Goal: Navigation & Orientation: Find specific page/section

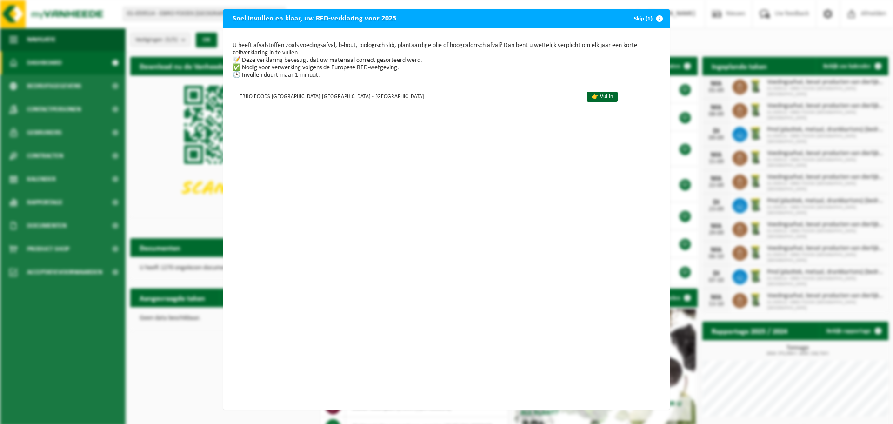
click at [642, 15] on button "Skip (1)" at bounding box center [647, 18] width 42 height 19
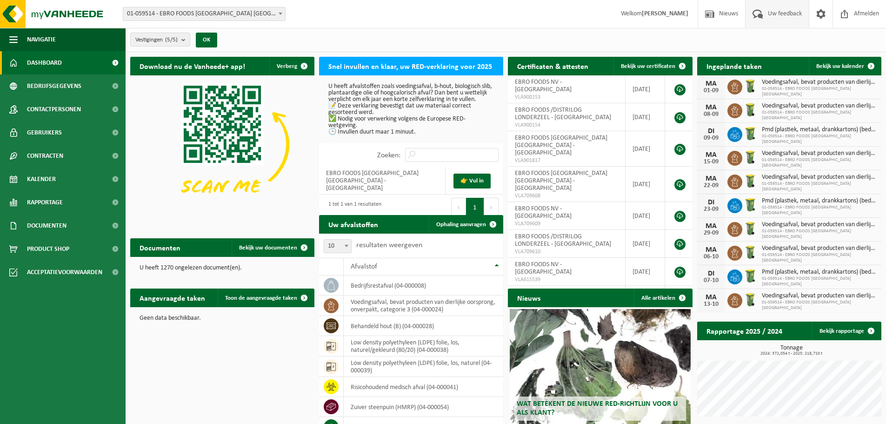
click at [714, 12] on span "Uw feedback" at bounding box center [784, 13] width 39 height 27
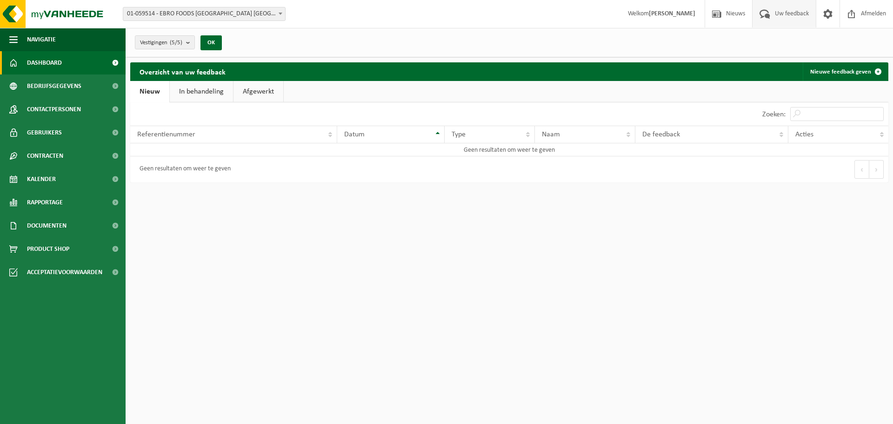
click at [48, 62] on span "Dashboard" at bounding box center [44, 62] width 35 height 23
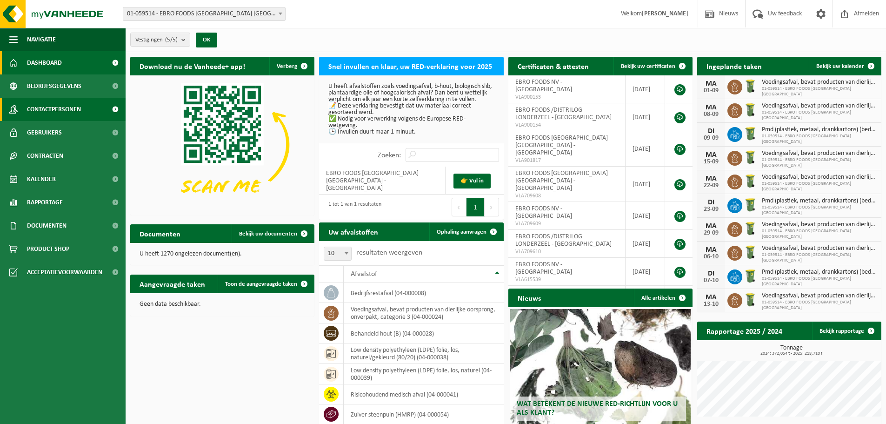
click at [86, 99] on link "Contactpersonen" at bounding box center [63, 109] width 126 height 23
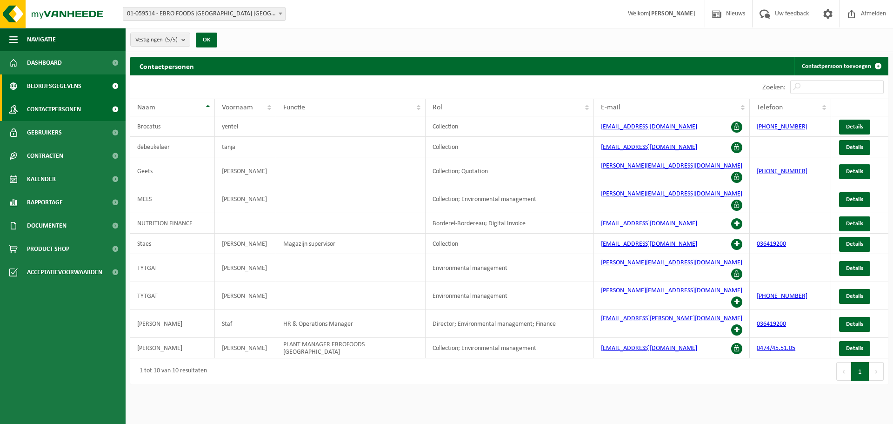
click at [71, 84] on span "Bedrijfsgegevens" at bounding box center [54, 85] width 54 height 23
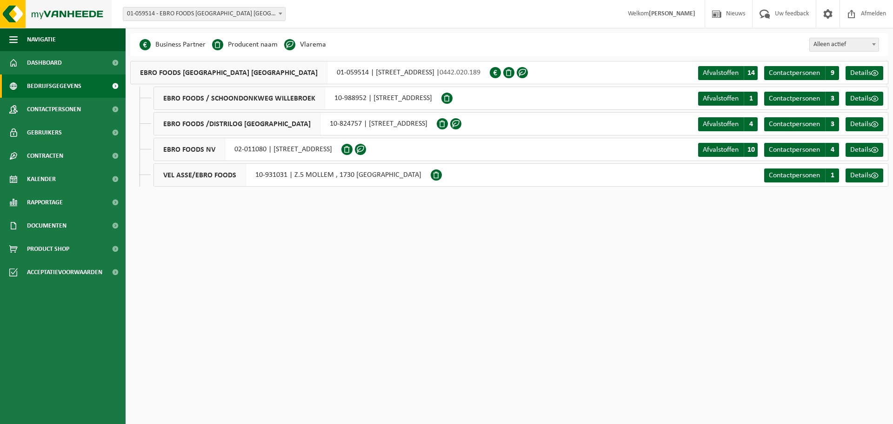
click at [56, 13] on img at bounding box center [56, 14] width 112 height 28
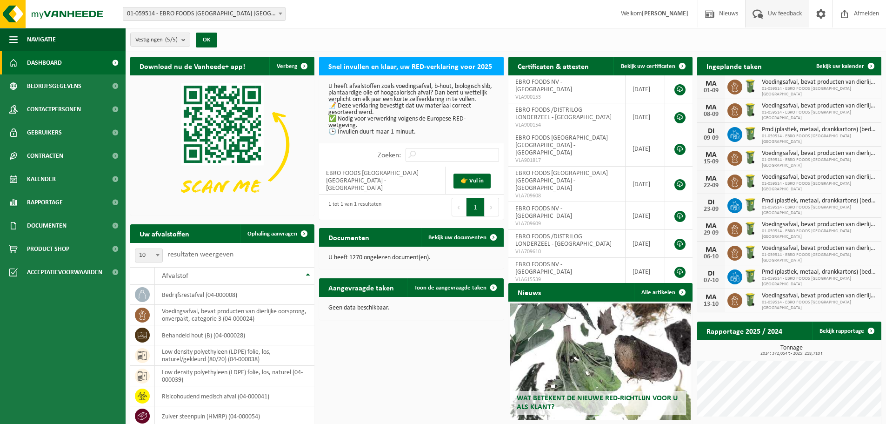
click at [773, 13] on span "Uw feedback" at bounding box center [784, 13] width 39 height 27
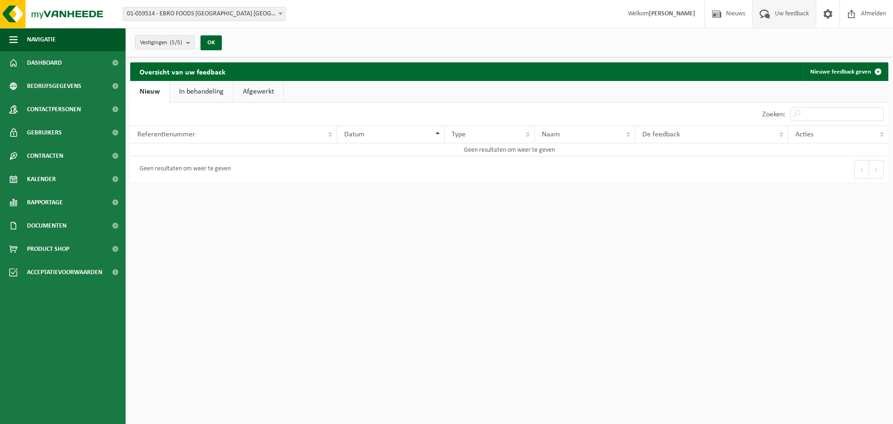
click at [213, 85] on link "In behandeling" at bounding box center [201, 91] width 63 height 21
click at [250, 88] on link "Afgewerkt" at bounding box center [260, 91] width 50 height 21
click at [174, 93] on link "In behandeling" at bounding box center [199, 91] width 63 height 21
click at [139, 90] on link "Nieuw" at bounding box center [149, 91] width 38 height 21
